Goal: Information Seeking & Learning: Learn about a topic

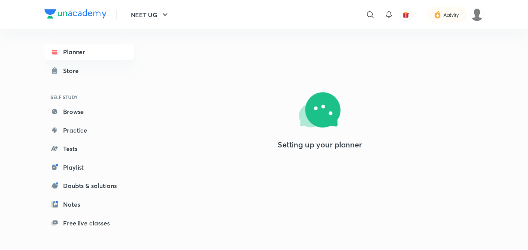
scroll to position [63, 0]
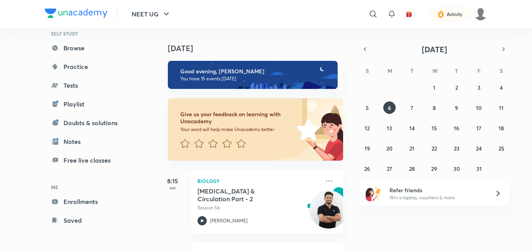
click at [95, 176] on div "Planner Store SELF STUDY Browse Practice Tests Playlist Doubts & solutions Note…" at bounding box center [90, 104] width 90 height 248
click at [88, 199] on link "Enrollments" at bounding box center [90, 201] width 90 height 16
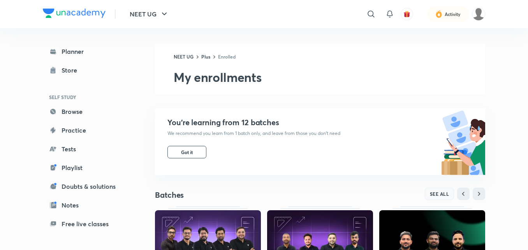
click at [444, 195] on span "SEE ALL" at bounding box center [439, 193] width 19 height 5
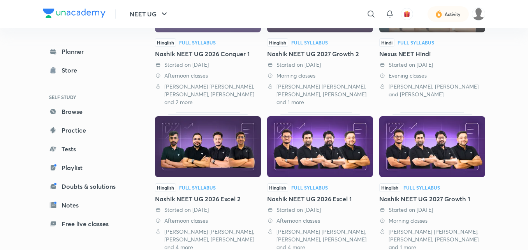
scroll to position [143, 0]
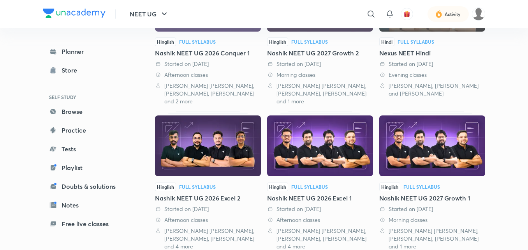
click at [431, 168] on img at bounding box center [432, 145] width 106 height 61
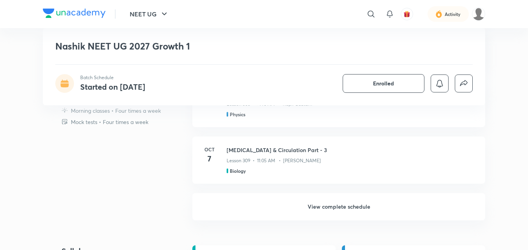
scroll to position [498, 0]
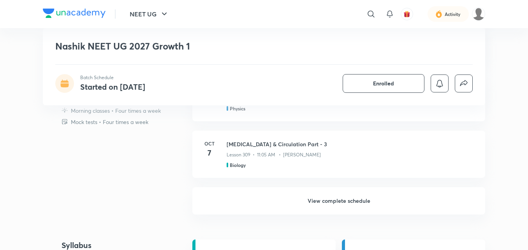
click at [351, 195] on h6 "View complete schedule" at bounding box center [338, 200] width 293 height 27
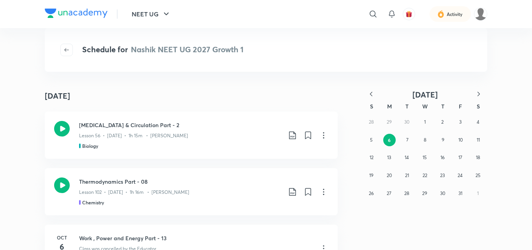
click at [371, 91] on icon "button" at bounding box center [371, 94] width 8 height 8
click at [426, 120] on abbr "4" at bounding box center [424, 122] width 3 height 6
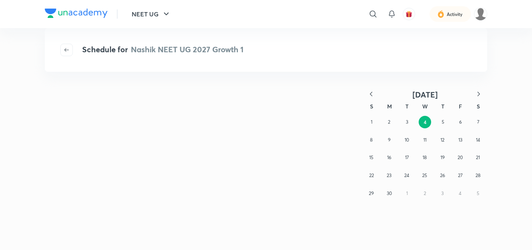
click at [370, 92] on icon "button" at bounding box center [371, 94] width 8 height 8
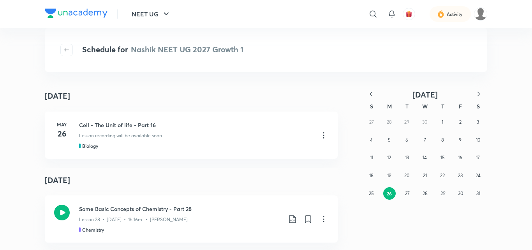
click at [373, 119] on div "27 28 29 30 1 2 3 4 5 6 7 8 9 10 11 12 13 14 15 16 17 18 19 20 21 22 23 24 25 2…" at bounding box center [424, 157] width 125 height 89
click at [455, 188] on div "27 28 29 30 1 2 3 4 5 6 7 8 9 10 11 12 13 14 15 16 17 18 19 20 21 22 23 24 25 2…" at bounding box center [424, 157] width 125 height 89
click at [461, 193] on abbr "30" at bounding box center [460, 193] width 5 height 6
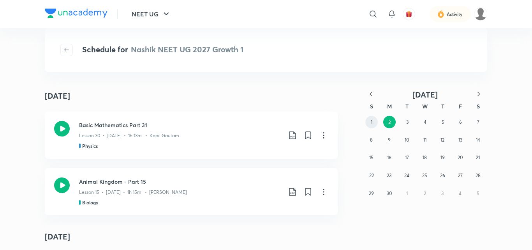
click at [374, 120] on button "1" at bounding box center [371, 122] width 12 height 12
click at [370, 93] on icon "button" at bounding box center [371, 94] width 8 height 8
click at [479, 193] on abbr "31" at bounding box center [478, 193] width 4 height 6
click at [370, 93] on icon "button" at bounding box center [371, 94] width 8 height 8
click at [393, 192] on button "26" at bounding box center [389, 193] width 12 height 12
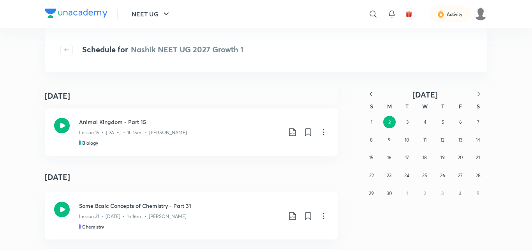
scroll to position [1848, 0]
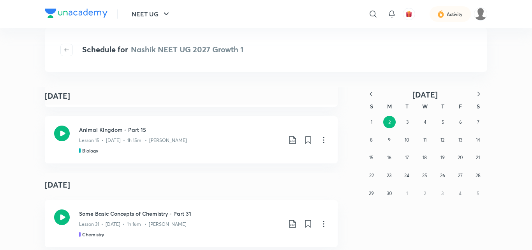
click at [371, 93] on icon "button" at bounding box center [371, 93] width 2 height 4
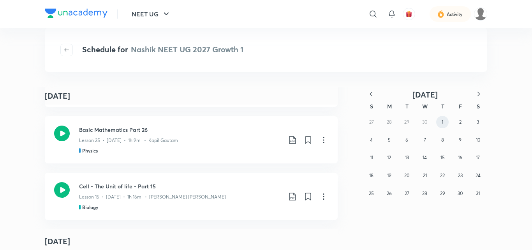
scroll to position [2831, 0]
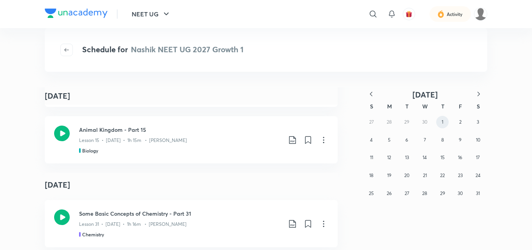
click at [447, 123] on button "1" at bounding box center [442, 122] width 12 height 12
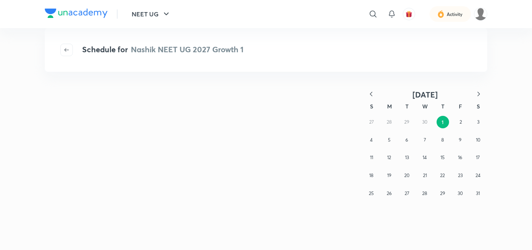
scroll to position [0, 0]
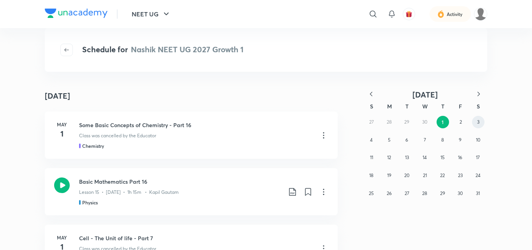
click at [475, 120] on button "3" at bounding box center [478, 122] width 12 height 12
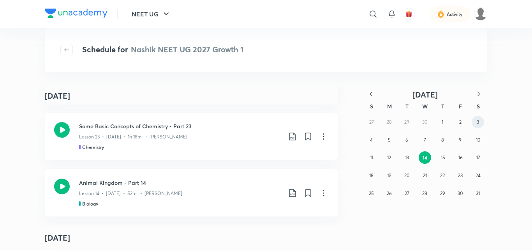
scroll to position [1378, 0]
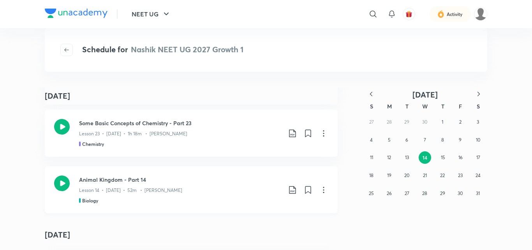
click at [59, 181] on icon at bounding box center [62, 183] width 16 height 16
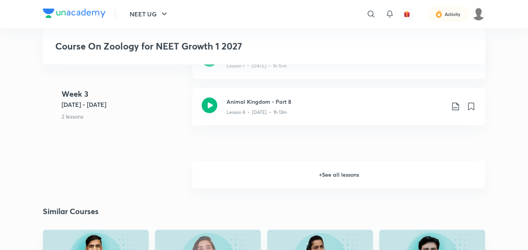
scroll to position [670, 0]
click at [355, 176] on h6 "+ See all lessons" at bounding box center [338, 173] width 293 height 27
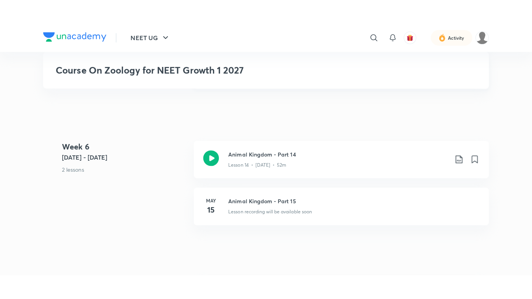
scroll to position [1046, 0]
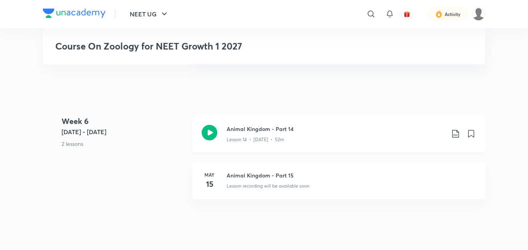
click at [205, 128] on icon at bounding box center [210, 133] width 16 height 16
